Goal: Task Accomplishment & Management: Manage account settings

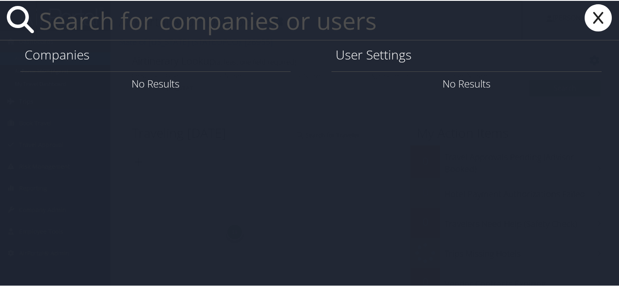
paste input "mgylling@adams.edu"
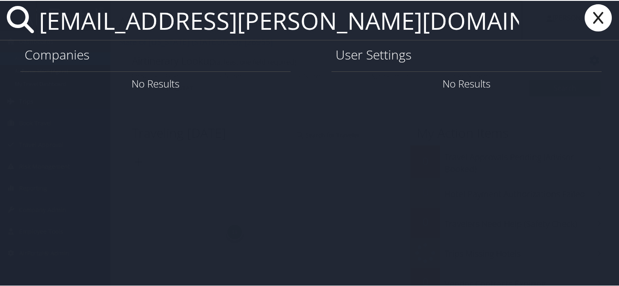
type input "mgylling@adams.edu"
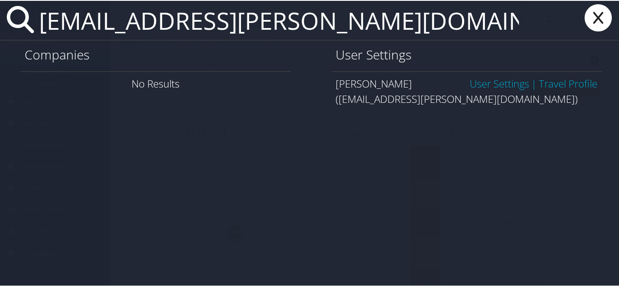
click at [484, 85] on link "User Settings" at bounding box center [499, 83] width 59 height 14
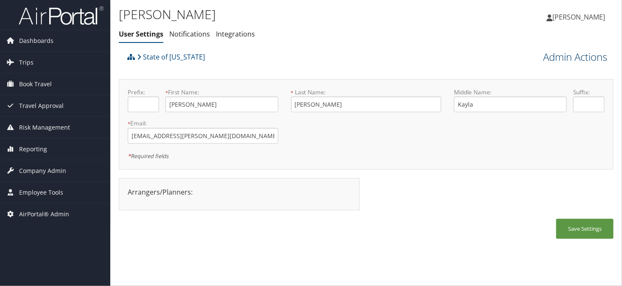
click at [560, 60] on link "Admin Actions" at bounding box center [575, 57] width 64 height 14
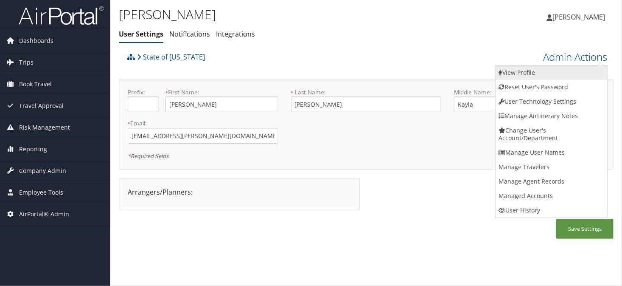
click at [535, 70] on link "View Profile" at bounding box center [552, 72] width 112 height 14
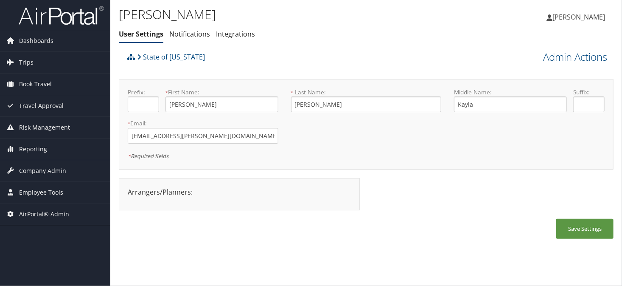
click at [290, 37] on ul "User Settings Notifications Integrations" at bounding box center [284, 34] width 330 height 15
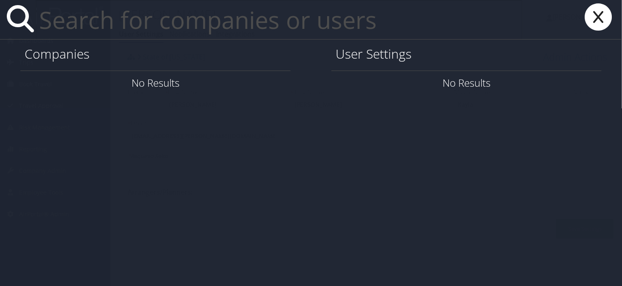
paste input "ashley.hostetter@medicalsolutions.com"
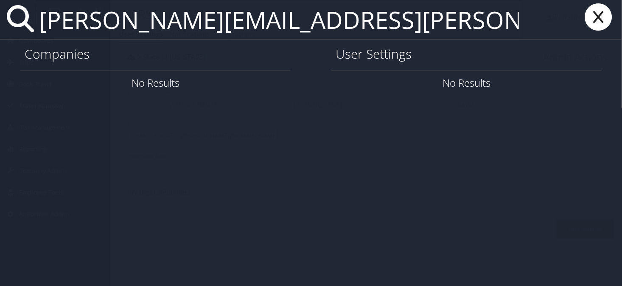
type input "ashley.hostetter@medicalsolutions.com"
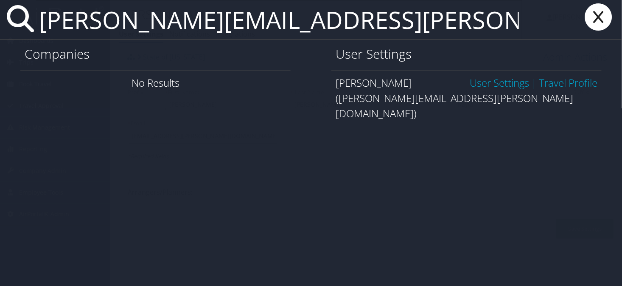
click at [493, 88] on link "User Settings" at bounding box center [499, 83] width 59 height 14
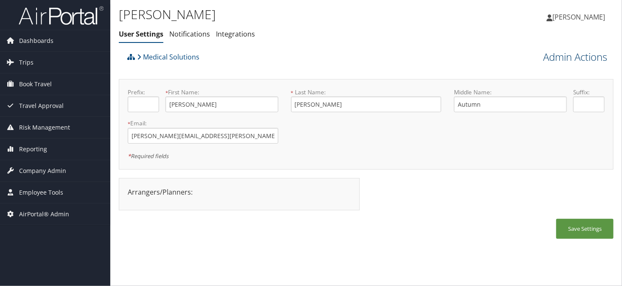
click at [555, 59] on link "Admin Actions" at bounding box center [575, 57] width 64 height 14
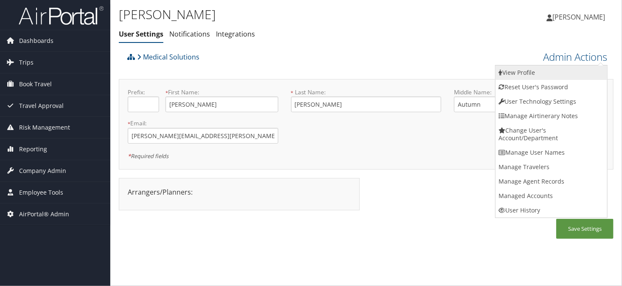
click at [529, 76] on link "View Profile" at bounding box center [552, 72] width 112 height 14
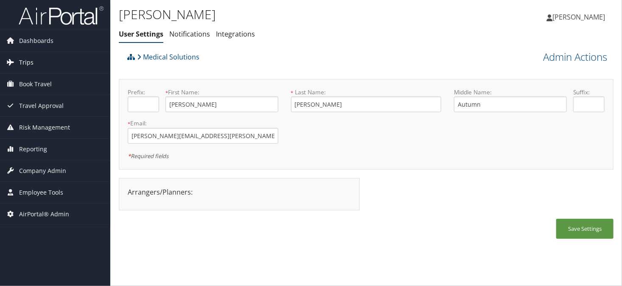
click at [21, 66] on span "Trips" at bounding box center [26, 62] width 14 height 21
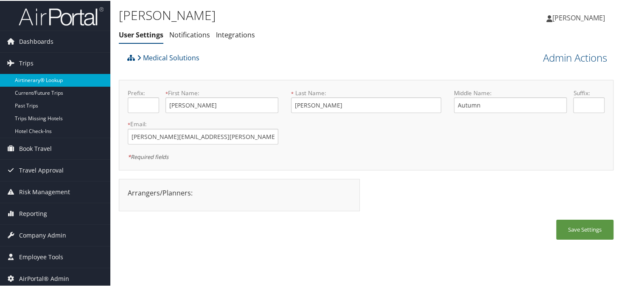
click at [39, 84] on link "Airtinerary® Lookup" at bounding box center [55, 79] width 110 height 13
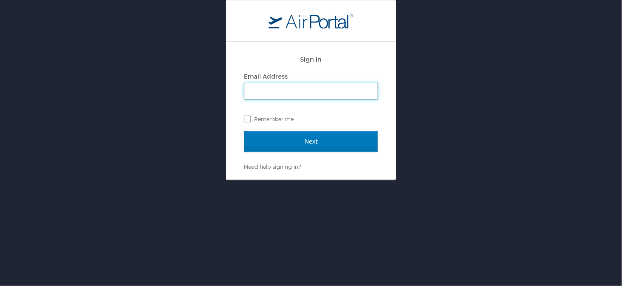
click at [276, 88] on input "Email Address" at bounding box center [310, 91] width 133 height 16
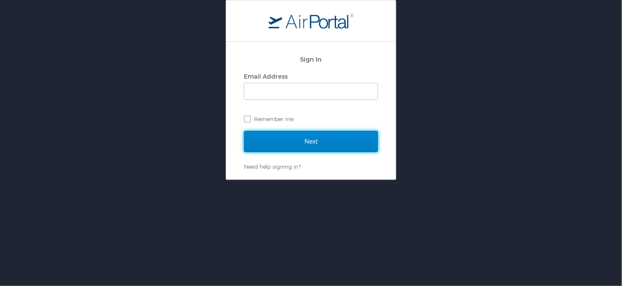
click at [271, 143] on input "Next" at bounding box center [311, 141] width 134 height 21
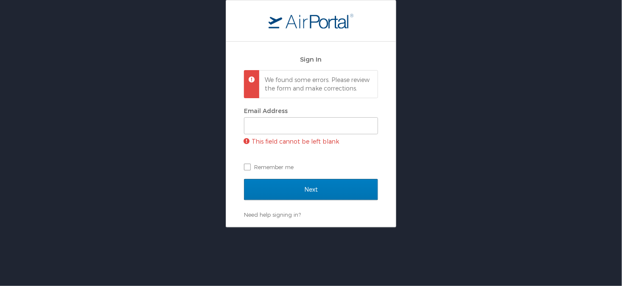
drag, startPoint x: 294, startPoint y: 92, endPoint x: 306, endPoint y: 91, distance: 11.9
click at [294, 92] on p "We found some errors. Please review the form and make corrections." at bounding box center [317, 84] width 105 height 17
click at [327, 91] on p "We found some errors. Please review the form and make corrections." at bounding box center [317, 84] width 105 height 17
drag, startPoint x: 304, startPoint y: 130, endPoint x: 308, endPoint y: 131, distance: 4.3
click at [304, 130] on input "Email Address" at bounding box center [310, 126] width 133 height 16
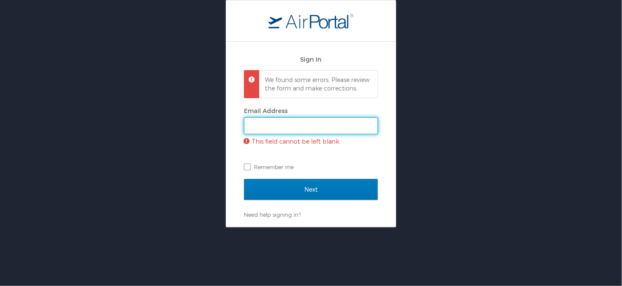
type input "sonya.marmolejo@cbtravel.com"
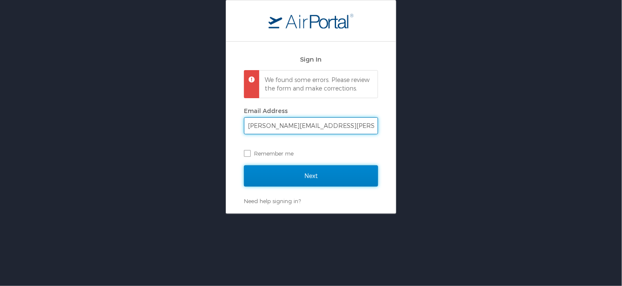
click at [319, 184] on input "Next" at bounding box center [311, 175] width 134 height 21
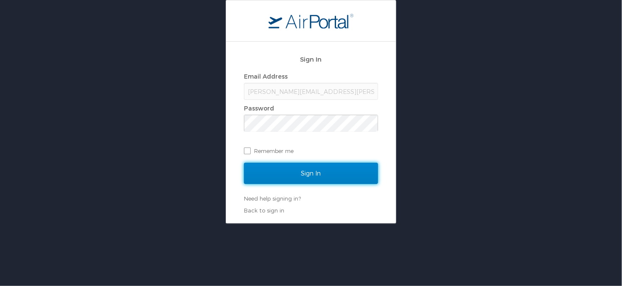
click at [308, 176] on input "Sign In" at bounding box center [311, 172] width 134 height 21
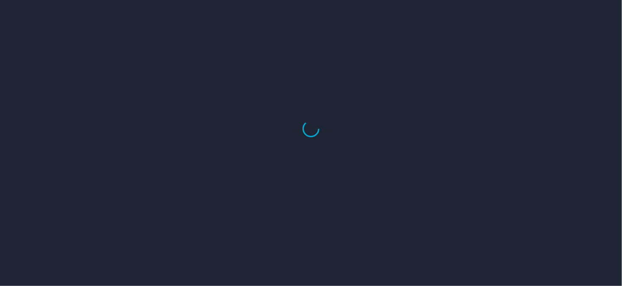
select select "US"
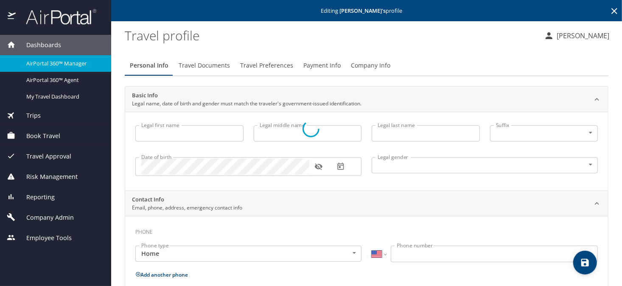
type input "[PERSON_NAME]"
type input "Autumn"
type input "Hostetter"
type input "Female"
type input "Tim"
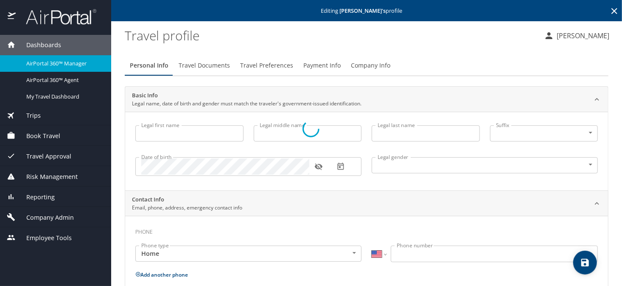
type input "Hostetter"
type input "(480) 710-3006"
type input "tim.hostetter@motorolasolutions.com"
select select "US"
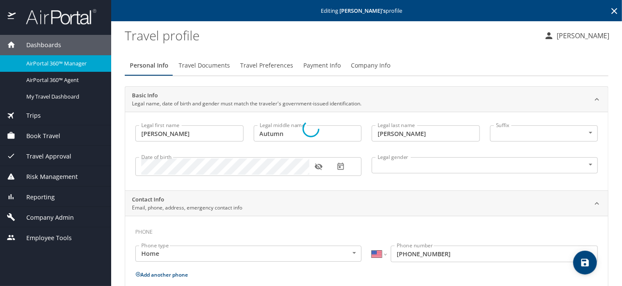
select select "US"
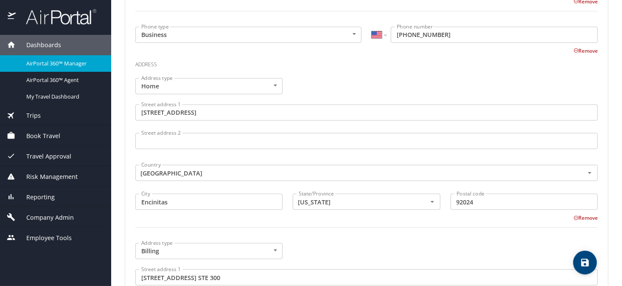
scroll to position [271, 0]
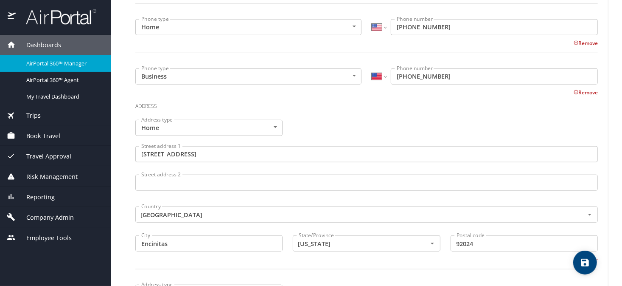
click at [582, 257] on icon "save" at bounding box center [585, 262] width 10 height 10
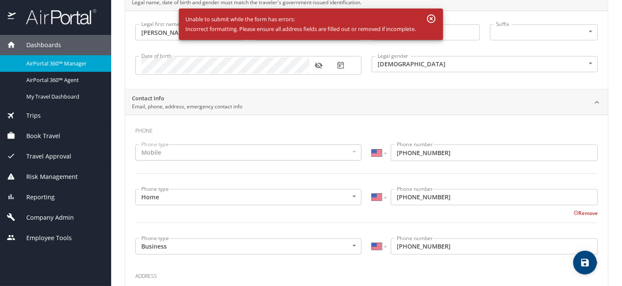
scroll to position [16, 0]
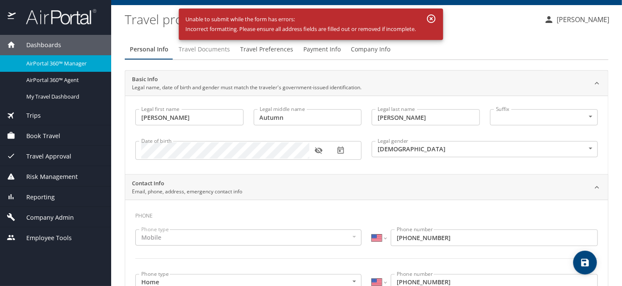
click at [220, 52] on span "Travel Documents" at bounding box center [204, 49] width 51 height 11
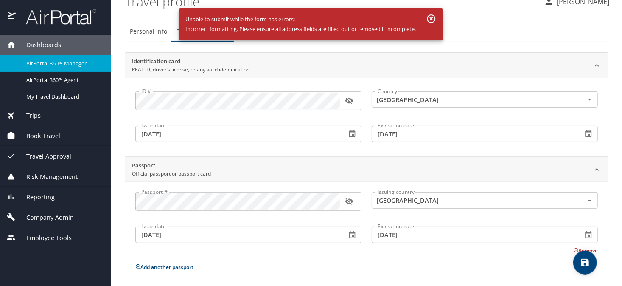
scroll to position [0, 0]
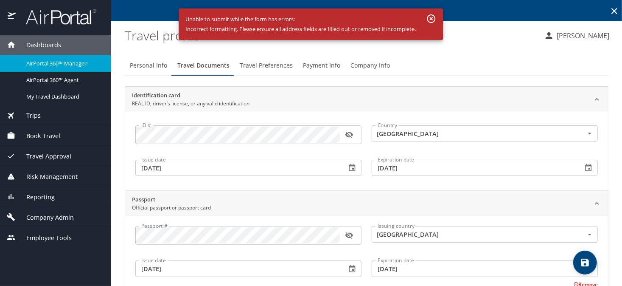
click at [246, 65] on span "Travel Preferences" at bounding box center [266, 65] width 53 height 11
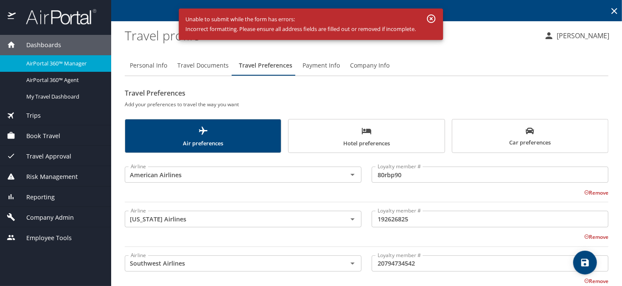
click at [311, 70] on span "Payment Info" at bounding box center [320, 65] width 37 height 11
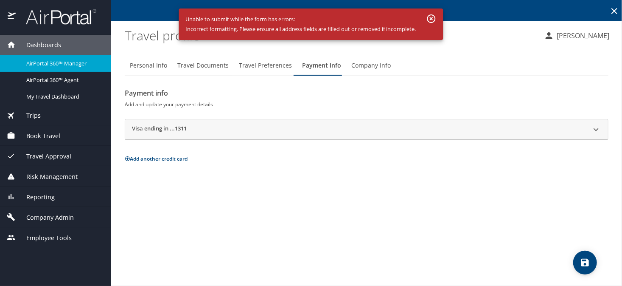
click at [595, 134] on div at bounding box center [596, 129] width 20 height 20
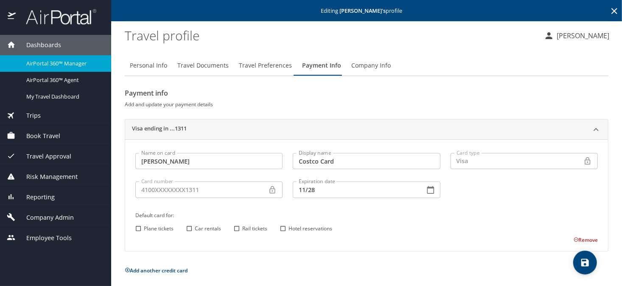
click at [369, 65] on span "Company Info" at bounding box center [370, 65] width 39 height 11
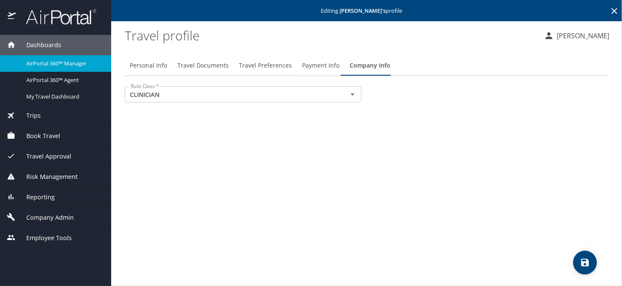
click at [139, 66] on span "Personal Info" at bounding box center [148, 65] width 37 height 11
select select "US"
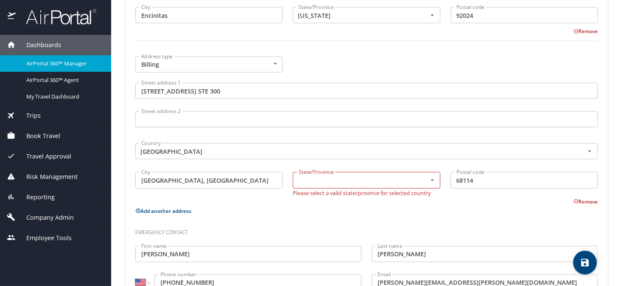
scroll to position [530, 0]
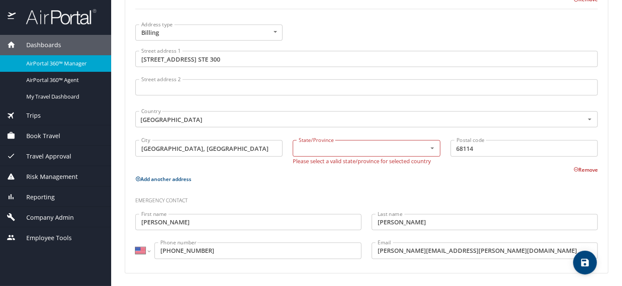
click at [227, 146] on input "OMAHA, NE" at bounding box center [208, 148] width 147 height 16
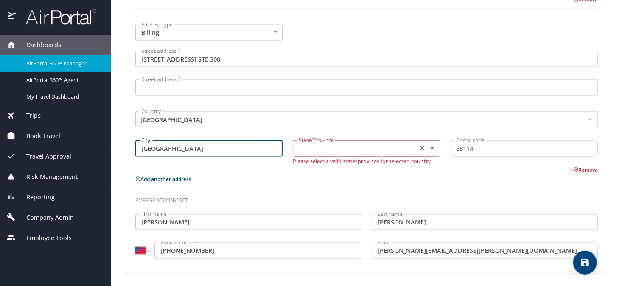
type input "OMAHA"
click at [305, 147] on input "text" at bounding box center [353, 148] width 117 height 11
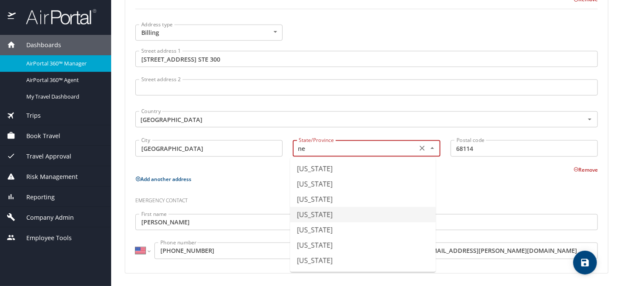
click at [312, 213] on li "Nebraska" at bounding box center [363, 214] width 146 height 15
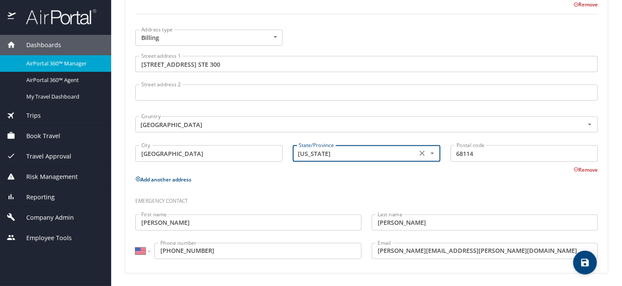
type input "Nebraska"
click at [582, 266] on icon "save" at bounding box center [585, 262] width 8 height 8
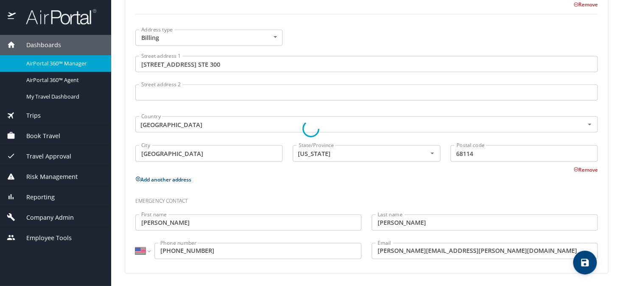
select select "US"
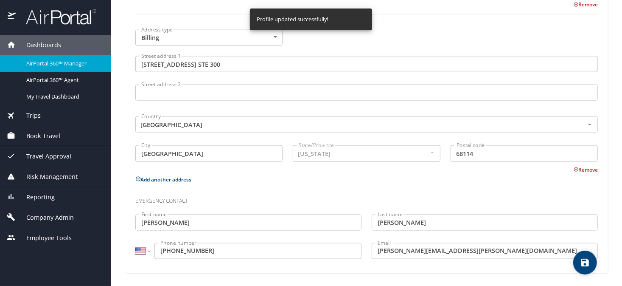
select select "US"
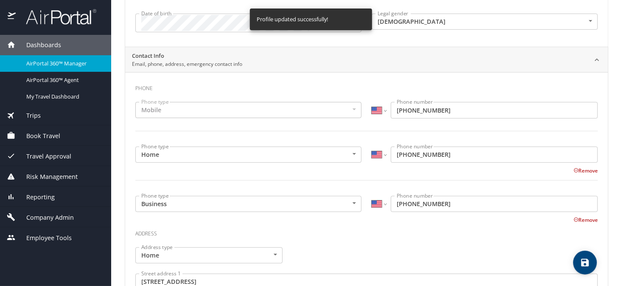
scroll to position [0, 0]
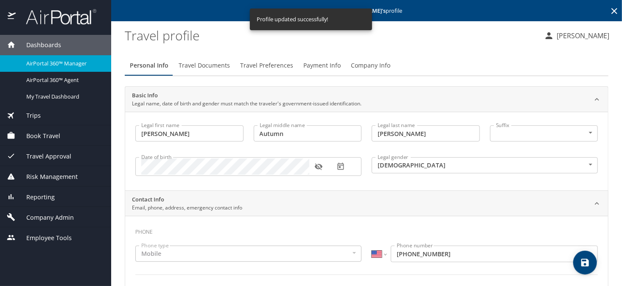
click at [584, 263] on icon "save" at bounding box center [585, 262] width 8 height 8
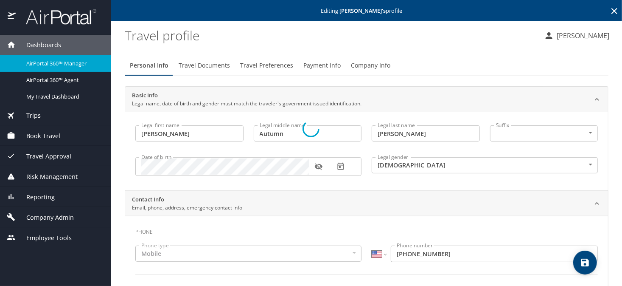
select select "US"
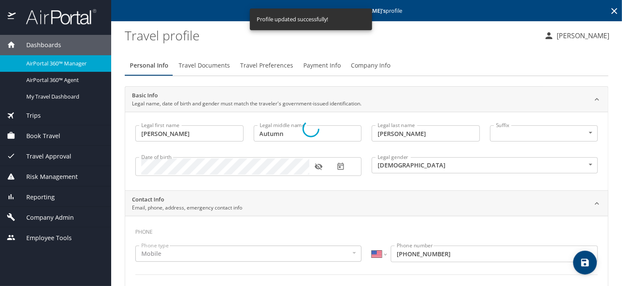
select select "US"
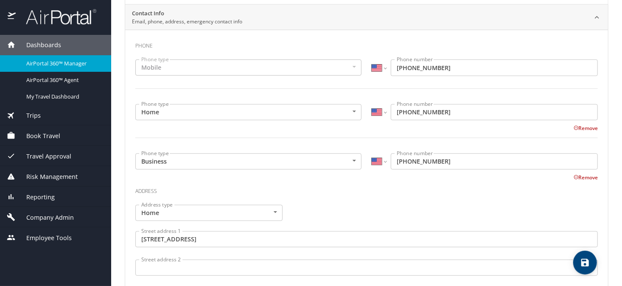
scroll to position [16, 0]
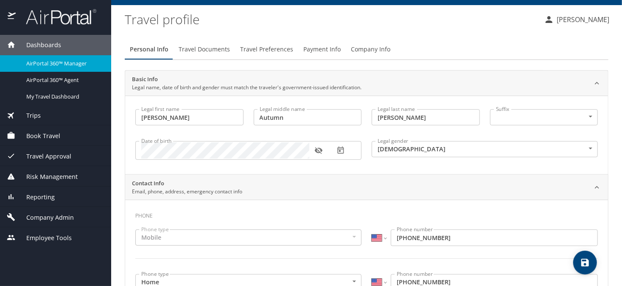
click at [580, 261] on icon "save" at bounding box center [585, 262] width 10 height 10
select select "US"
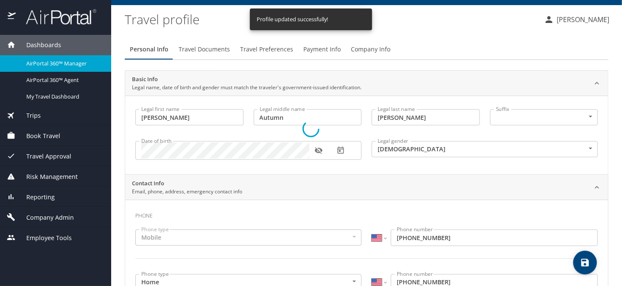
select select "US"
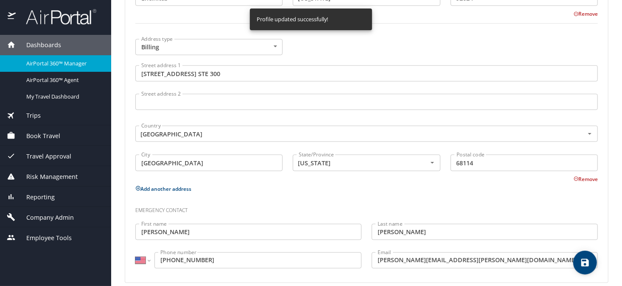
scroll to position [525, 0]
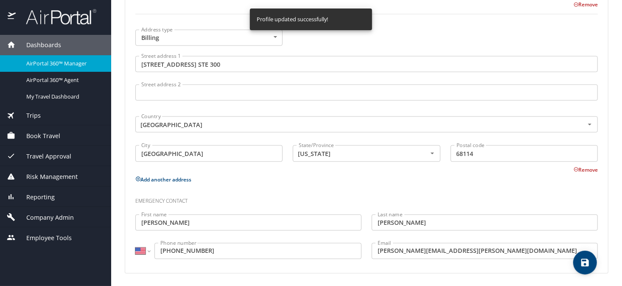
click at [584, 265] on icon "save" at bounding box center [585, 262] width 8 height 8
select select "US"
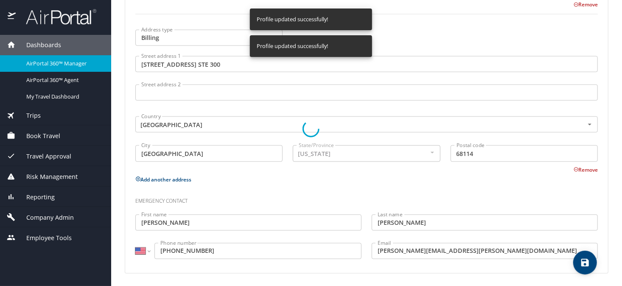
select select "US"
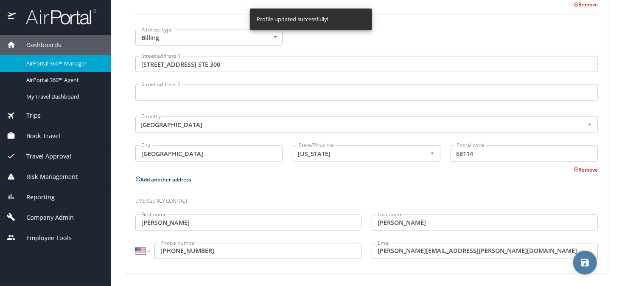
click at [588, 259] on icon "save" at bounding box center [585, 262] width 8 height 8
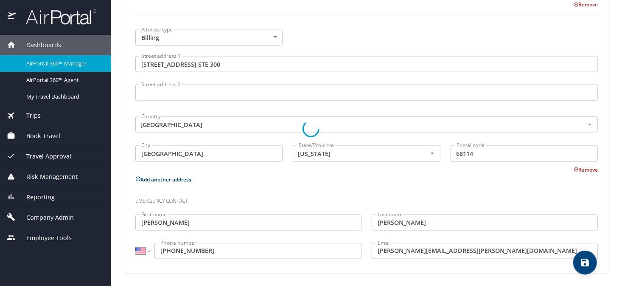
select select "US"
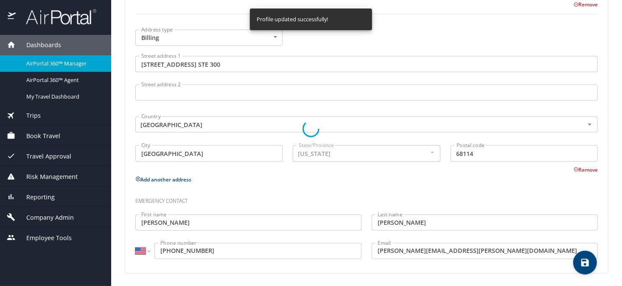
select select "US"
click at [507, 35] on div "Address type Billing Billing Address type Street address 1 1010 N 102ND ST. STE…" at bounding box center [366, 99] width 473 height 149
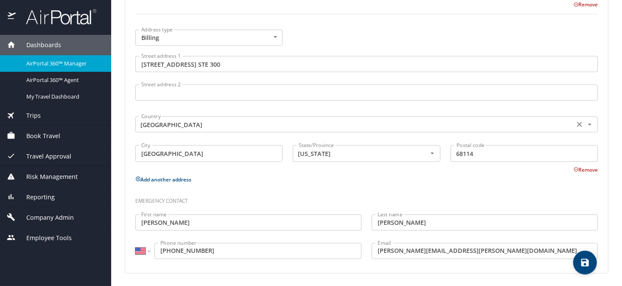
click at [503, 113] on div "Country United States of America Country" at bounding box center [366, 123] width 462 height 21
click at [587, 258] on icon "save" at bounding box center [585, 262] width 8 height 8
select select "US"
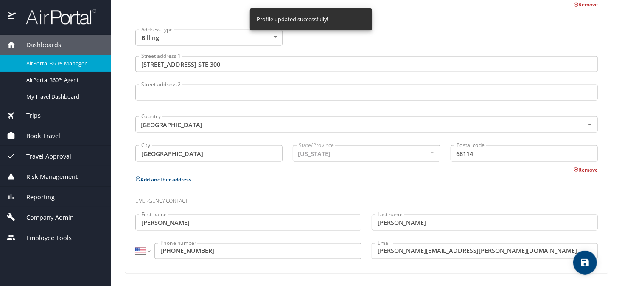
select select "US"
click at [53, 212] on div "Company Admin" at bounding box center [55, 217] width 111 height 20
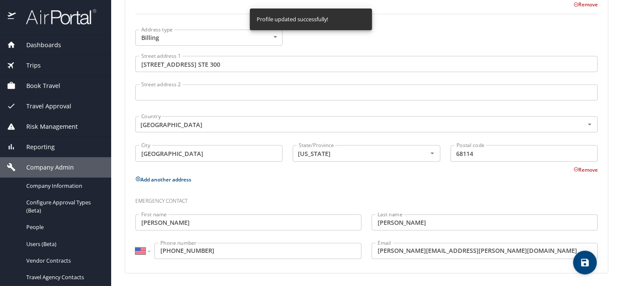
click at [53, 180] on link "Company Information" at bounding box center [55, 185] width 111 height 17
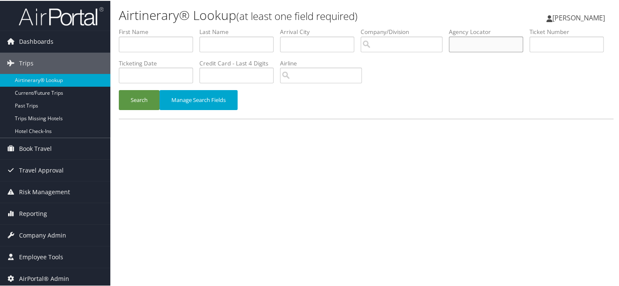
click at [476, 50] on input "text" at bounding box center [486, 44] width 74 height 16
paste input "CYWPCD"
type input "CYWPCD"
drag, startPoint x: 120, startPoint y: 99, endPoint x: 139, endPoint y: 98, distance: 18.7
click at [120, 99] on button "Search" at bounding box center [139, 99] width 41 height 20
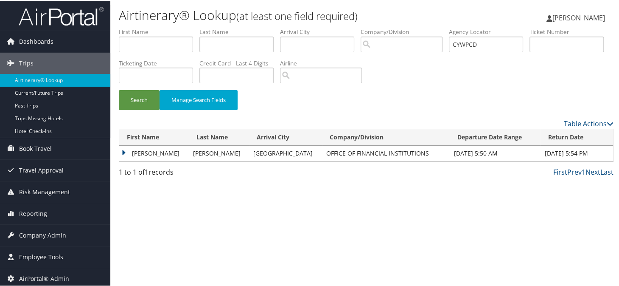
click at [142, 153] on td "FLOYD E JR" at bounding box center [154, 152] width 70 height 15
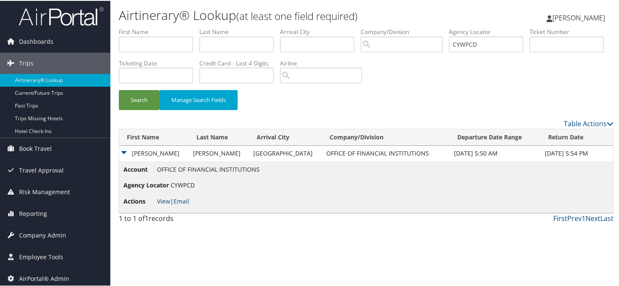
scroll to position [2, 0]
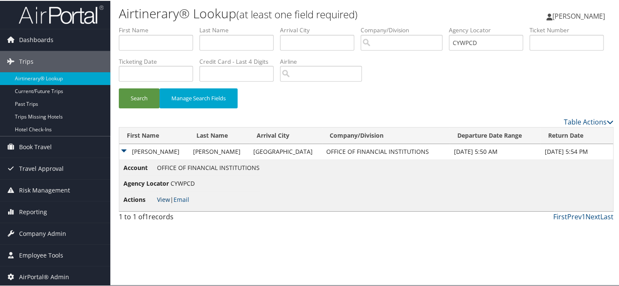
click at [160, 199] on link "View" at bounding box center [163, 198] width 13 height 8
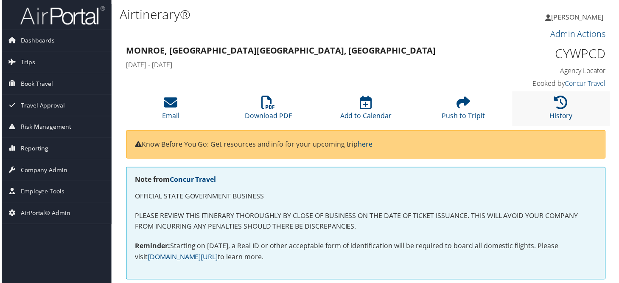
click at [569, 103] on li "History" at bounding box center [562, 109] width 98 height 34
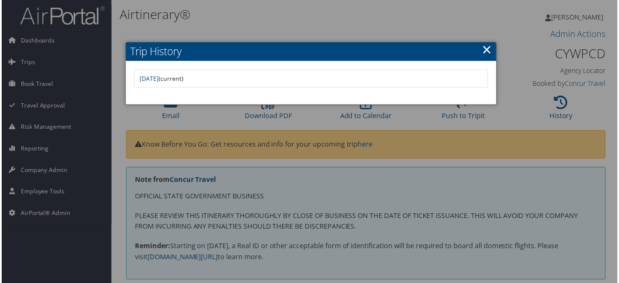
click at [483, 54] on link "×" at bounding box center [488, 49] width 10 height 17
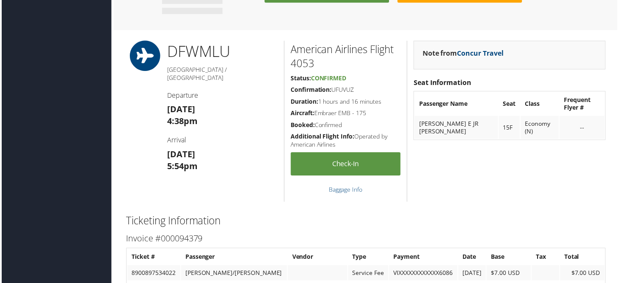
scroll to position [764, 0]
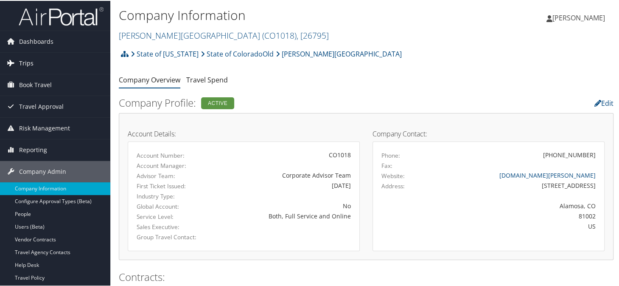
click at [36, 66] on link "Trips" at bounding box center [55, 62] width 110 height 21
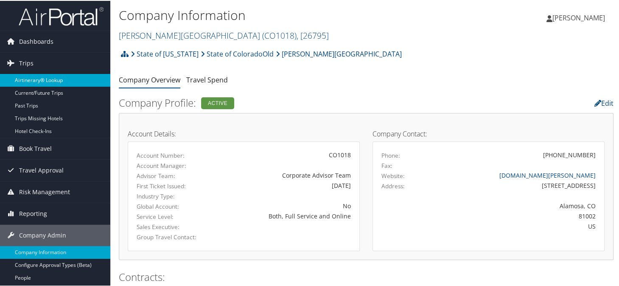
click at [39, 76] on link "Airtinerary® Lookup" at bounding box center [55, 79] width 110 height 13
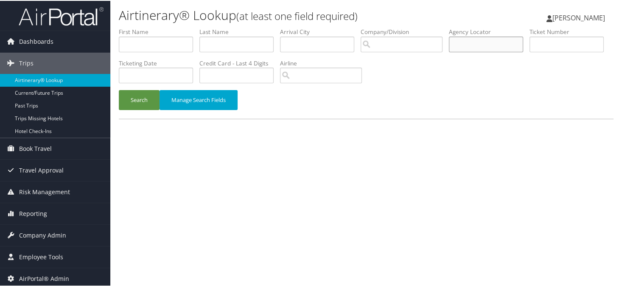
click at [493, 48] on input "text" at bounding box center [486, 44] width 74 height 16
type input "cmppc9"
click at [119, 89] on button "Search" at bounding box center [139, 99] width 41 height 20
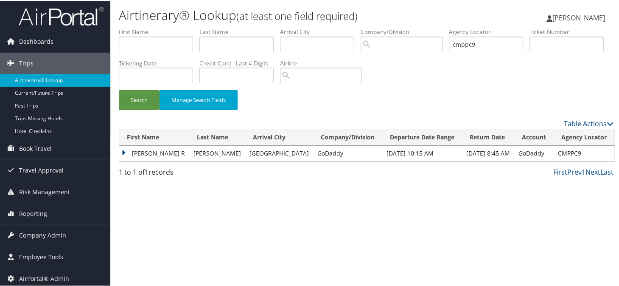
click at [124, 151] on td "DILEEP R" at bounding box center [154, 152] width 70 height 15
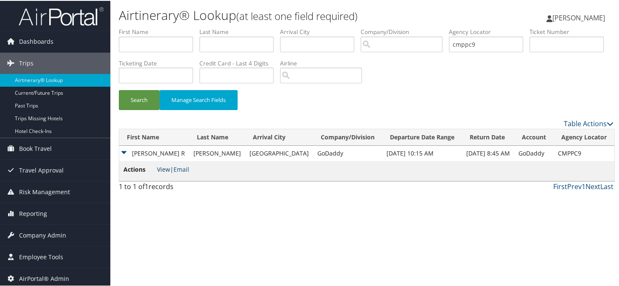
click at [165, 171] on link "View" at bounding box center [163, 168] width 13 height 8
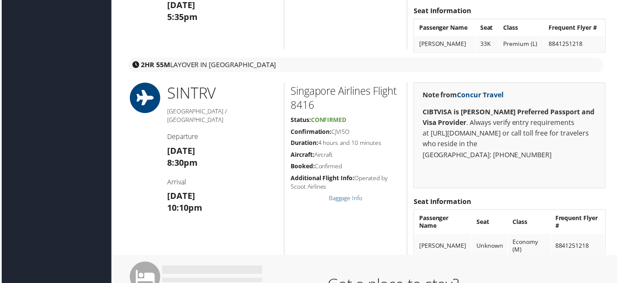
scroll to position [467, 0]
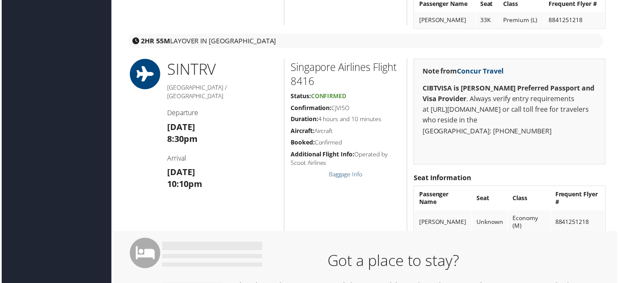
click at [336, 173] on link "Baggage Info" at bounding box center [346, 175] width 34 height 8
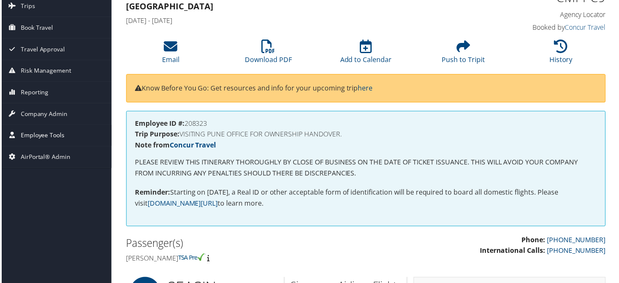
scroll to position [42, 0]
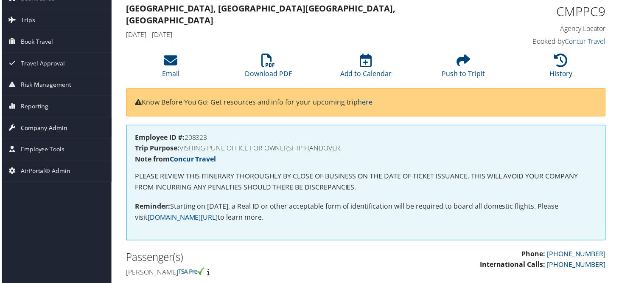
click at [56, 126] on span "Company Admin" at bounding box center [42, 128] width 47 height 21
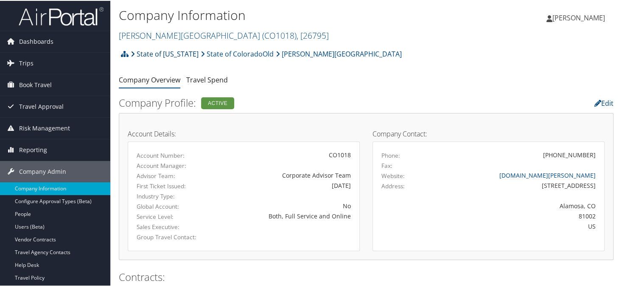
click at [151, 52] on link "State of [US_STATE]" at bounding box center [165, 53] width 68 height 17
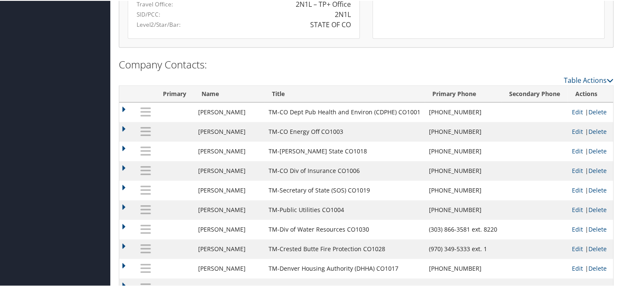
scroll to position [722, 0]
